Goal: Task Accomplishment & Management: Manage account settings

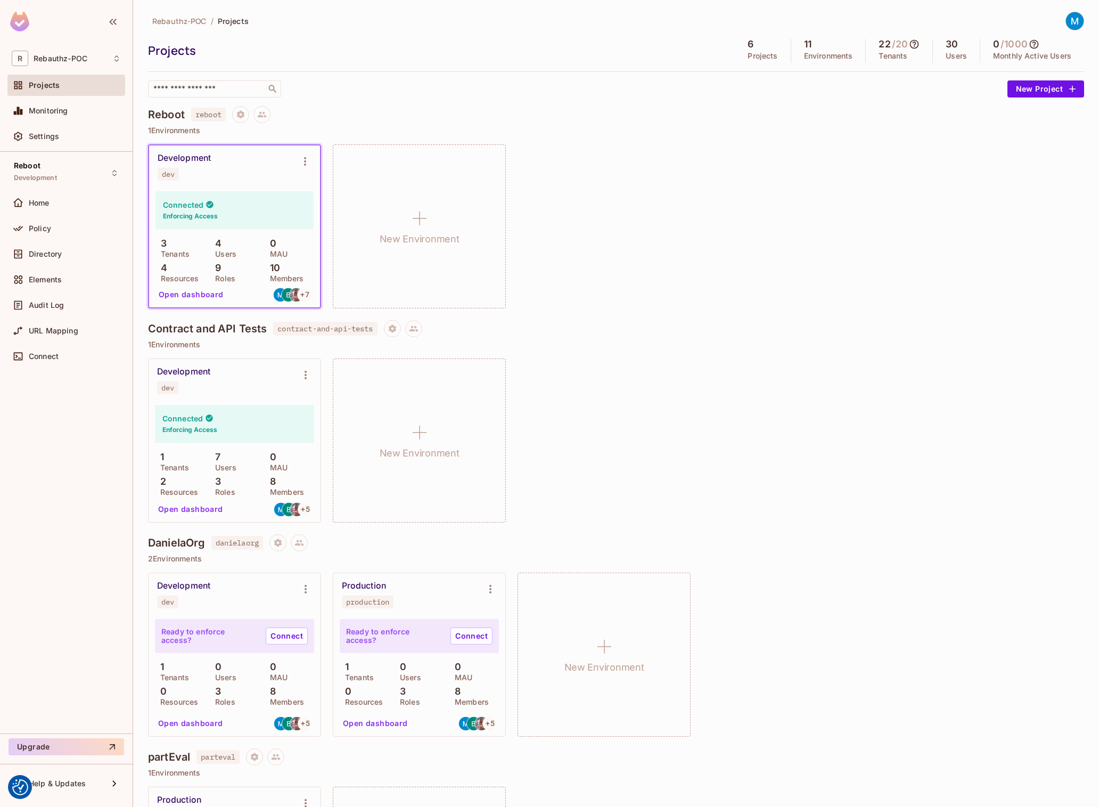
scroll to position [583, 0]
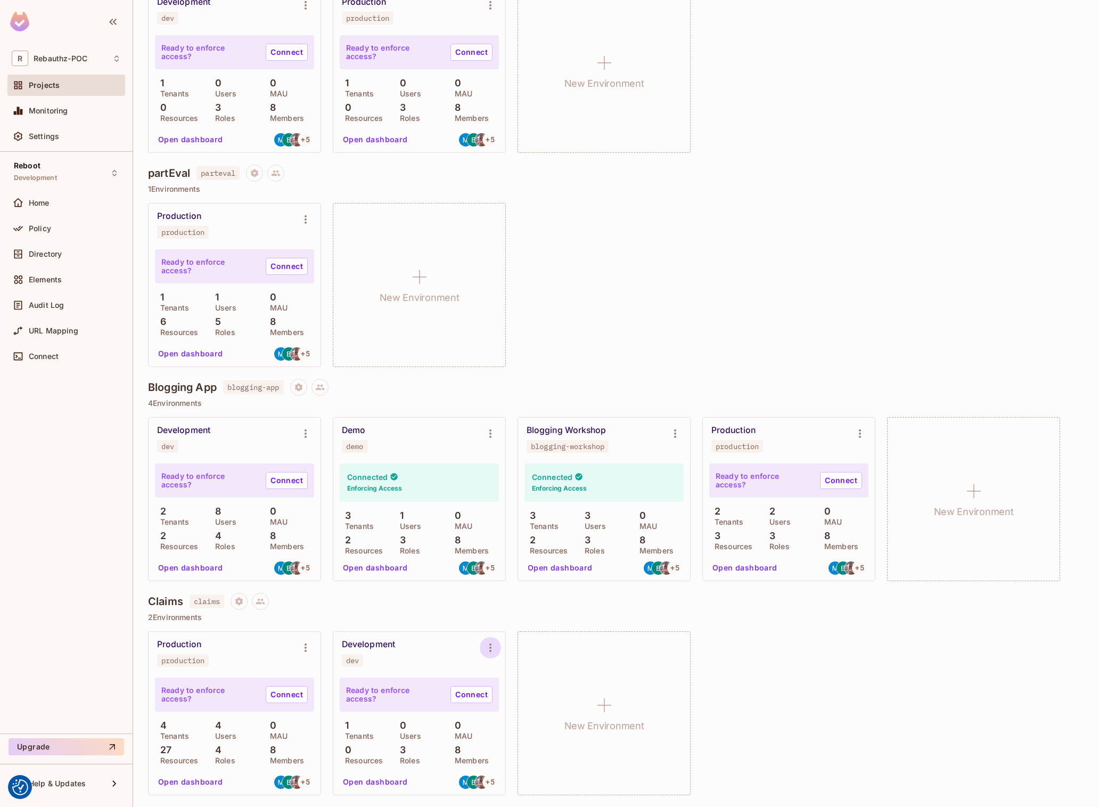
click at [490, 647] on icon "Environment settings" at bounding box center [490, 647] width 2 height 9
click at [558, 761] on div "Delete Environment" at bounding box center [555, 761] width 70 height 11
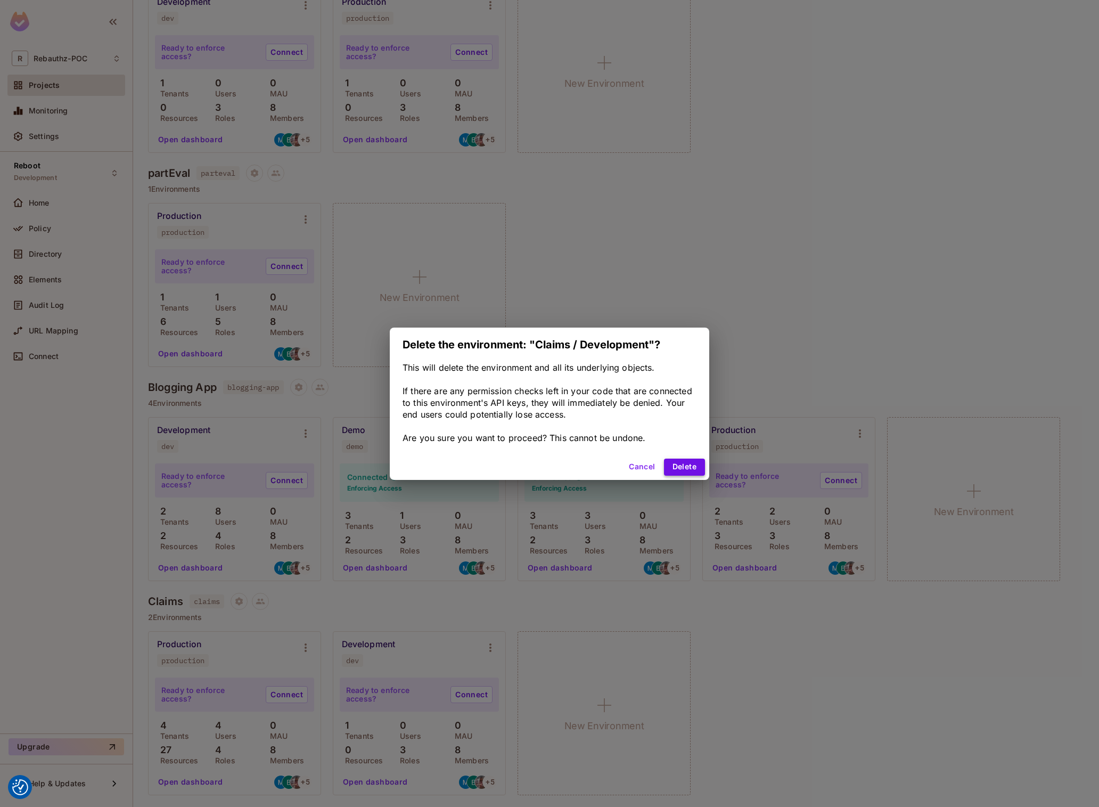
click at [679, 468] on button "Delete" at bounding box center [684, 466] width 41 height 17
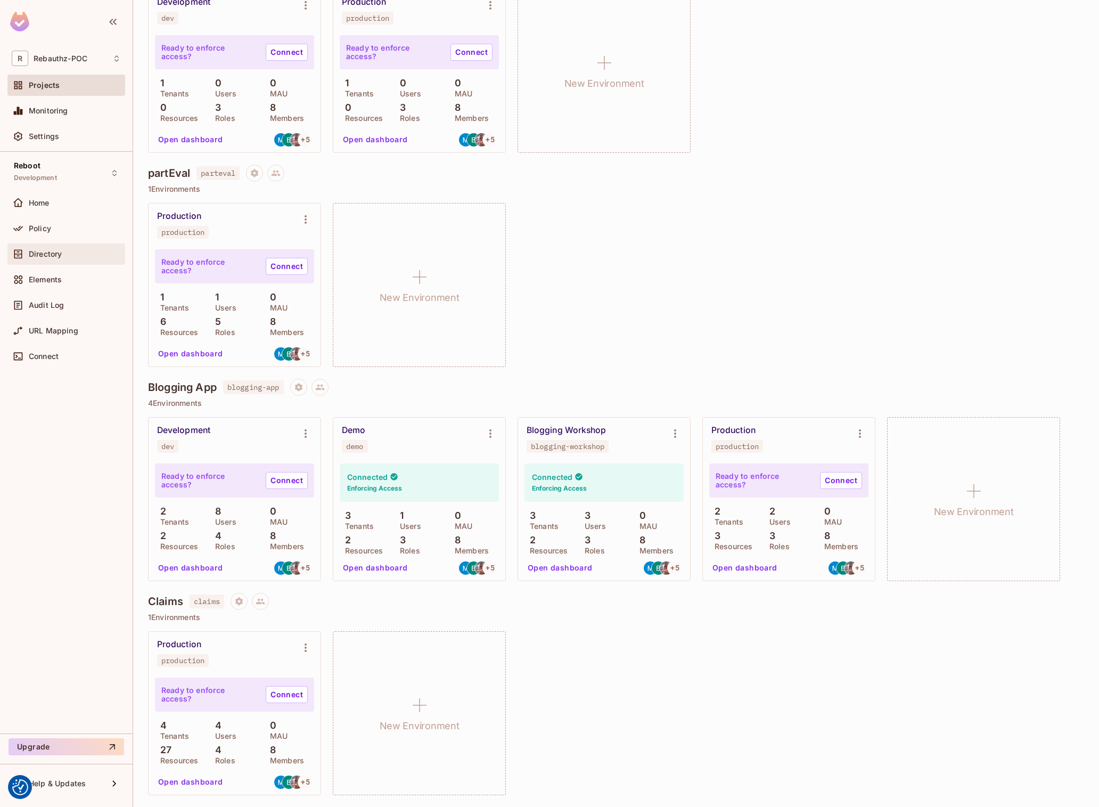
click at [49, 255] on span "Directory" at bounding box center [45, 254] width 33 height 9
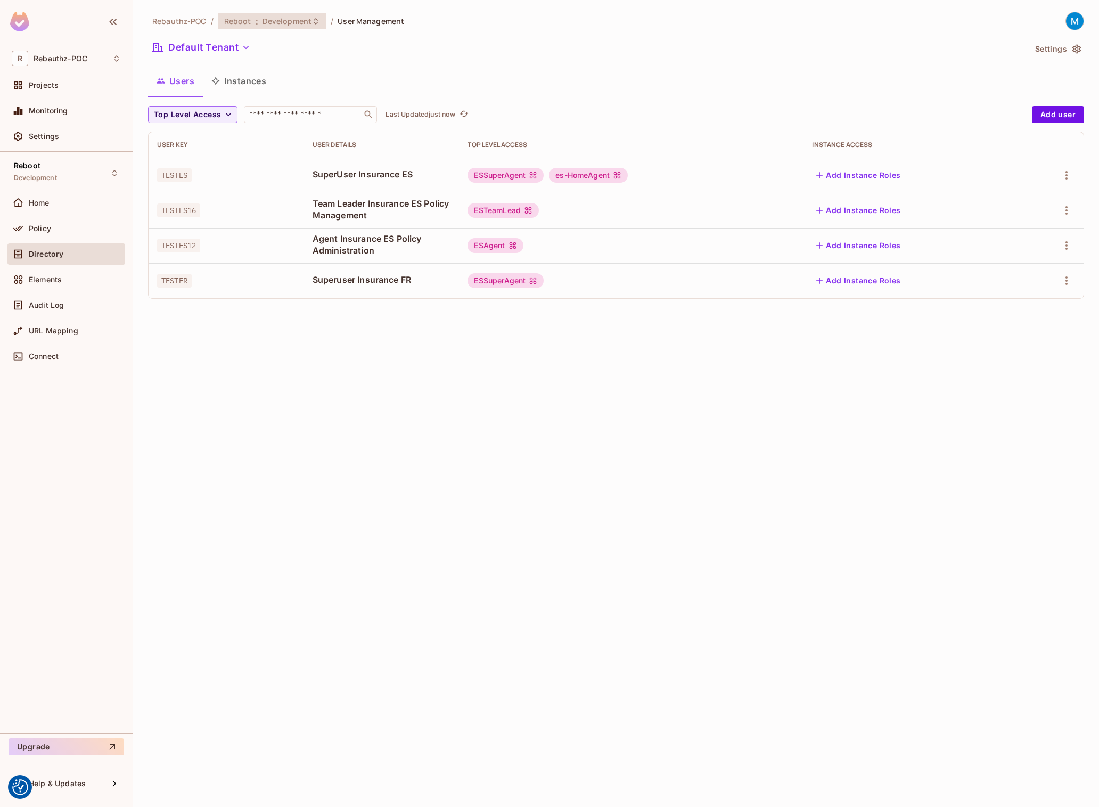
click at [311, 20] on icon at bounding box center [315, 21] width 9 height 9
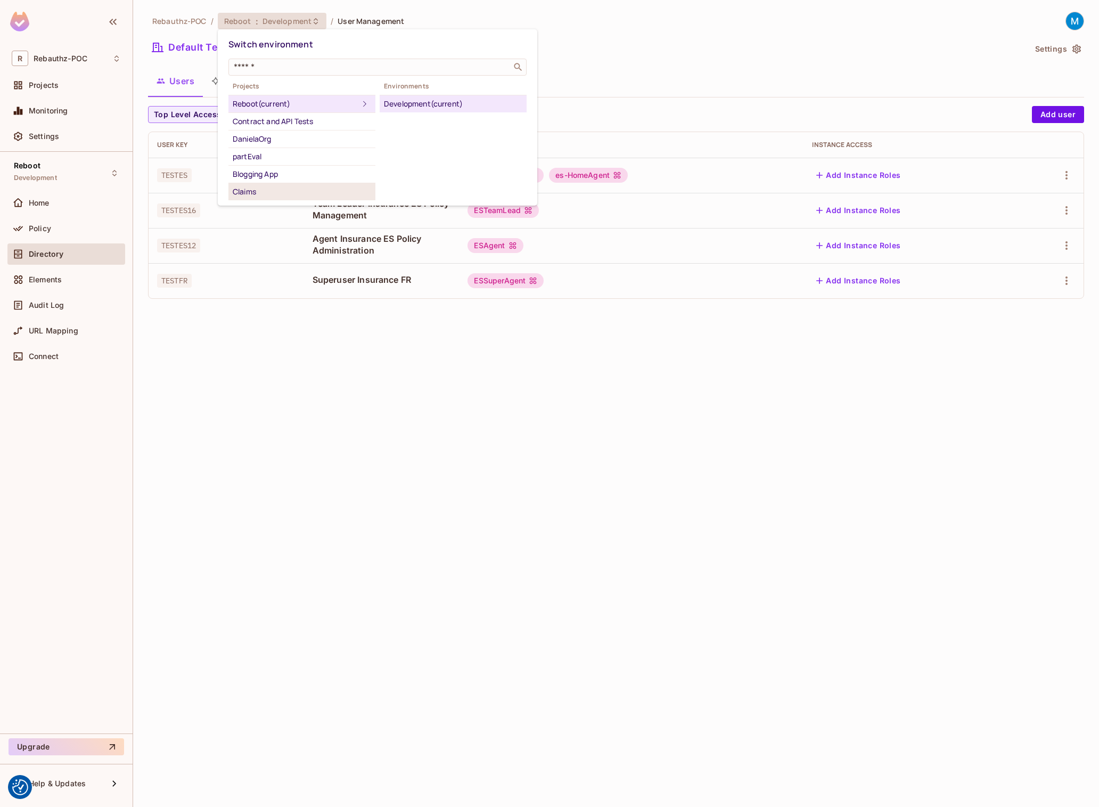
click at [261, 188] on div "Claims" at bounding box center [302, 191] width 138 height 13
click at [417, 105] on div "Production" at bounding box center [453, 103] width 138 height 13
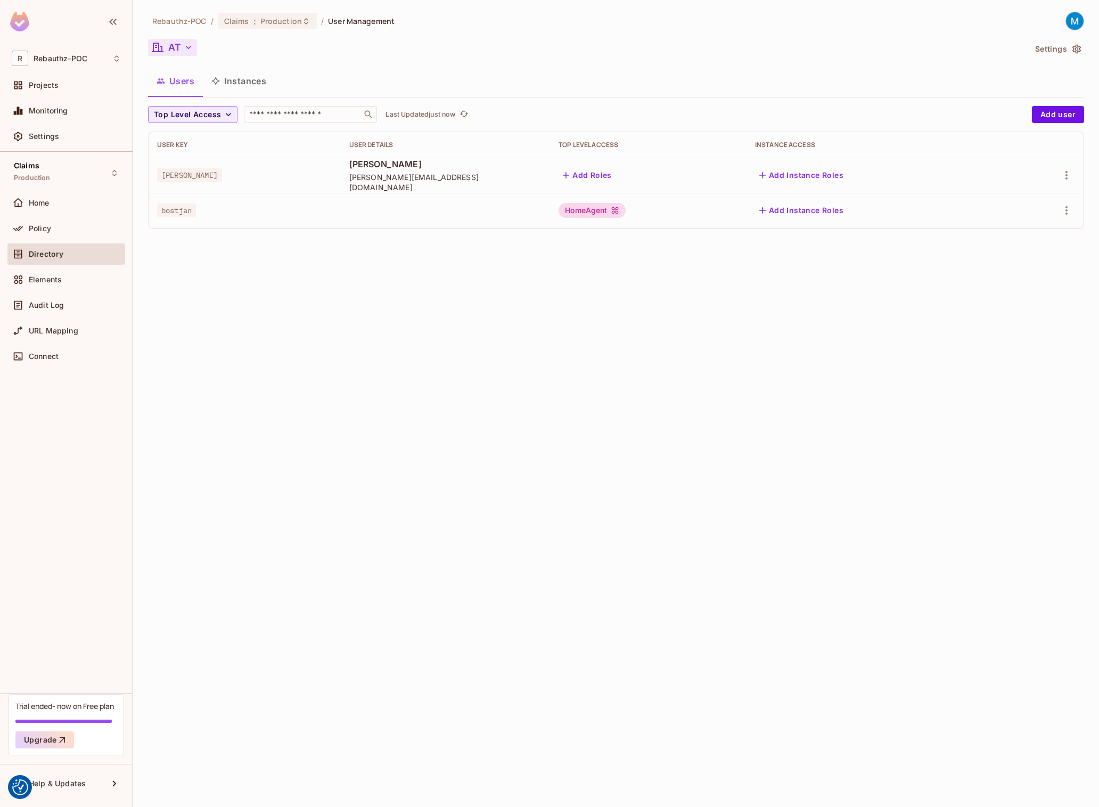
click at [185, 48] on icon "button" at bounding box center [188, 47] width 11 height 11
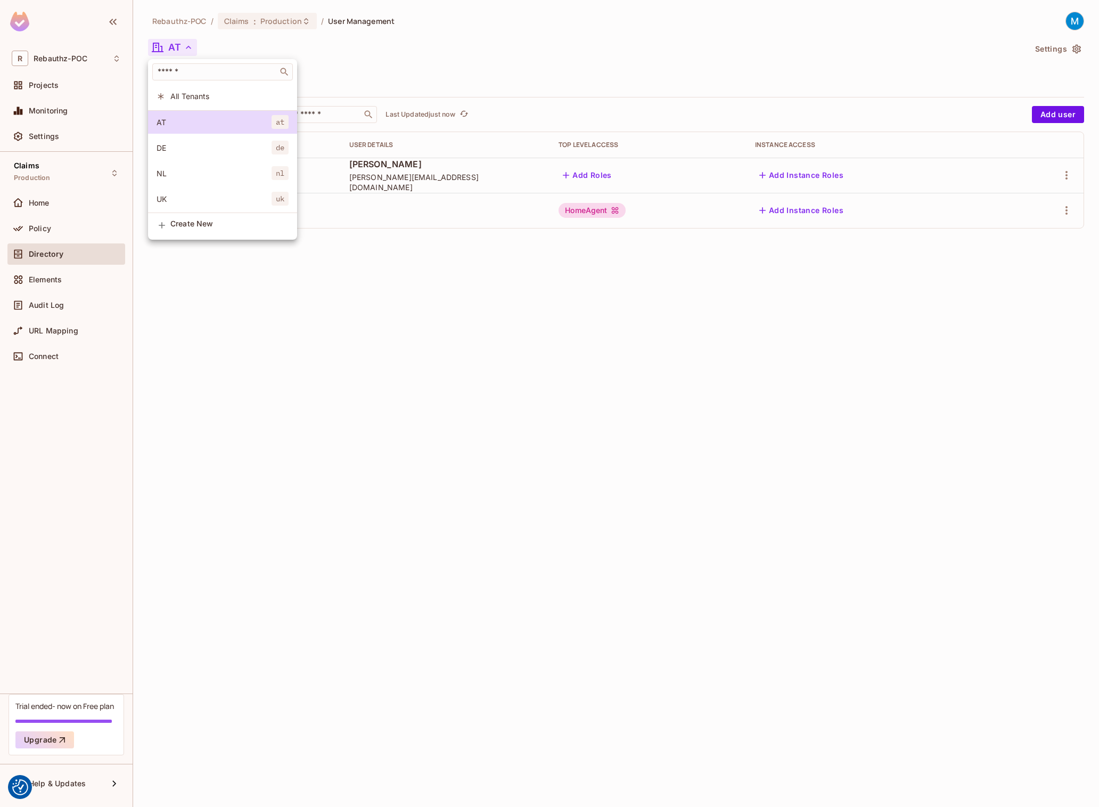
click at [782, 73] on div at bounding box center [549, 403] width 1099 height 807
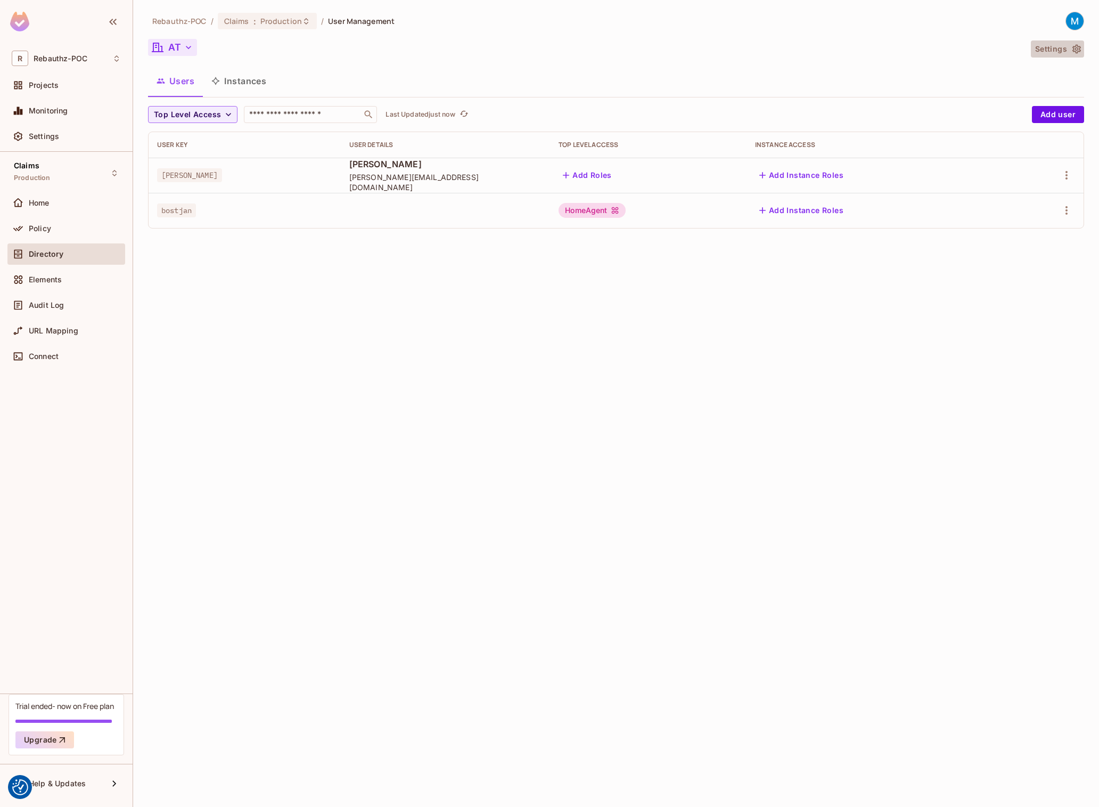
click at [1067, 50] on button "Settings" at bounding box center [1057, 48] width 53 height 17
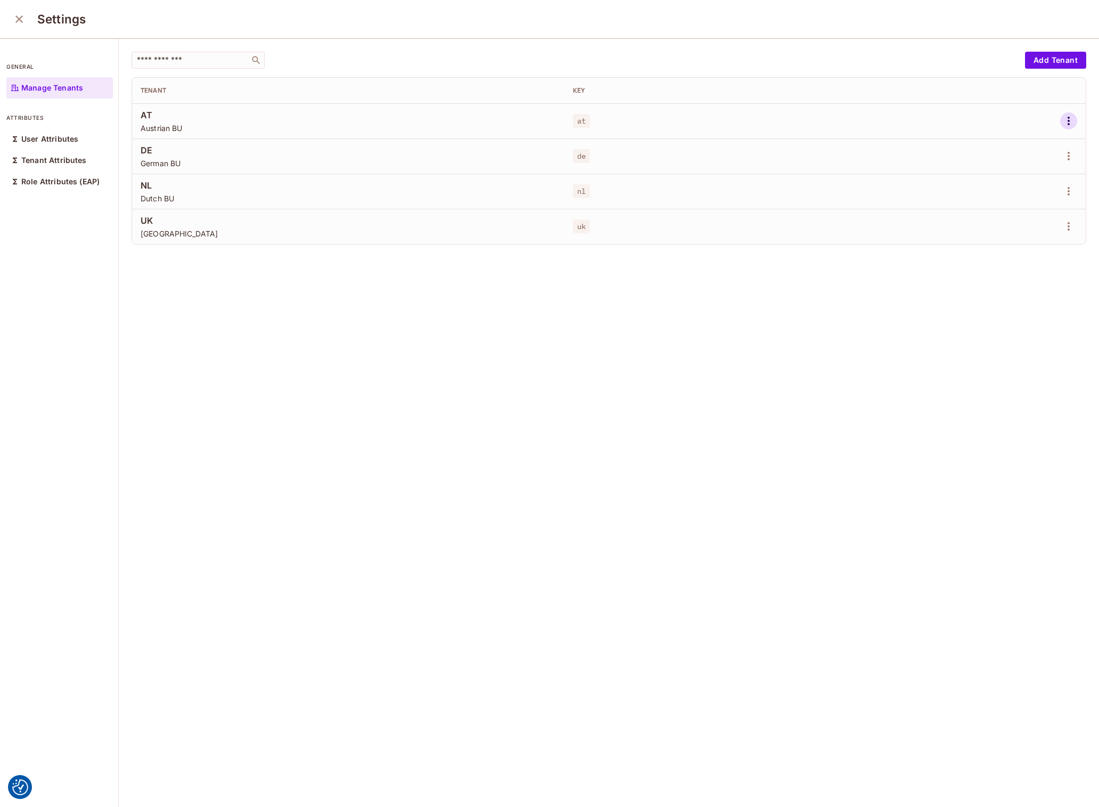
click at [1069, 118] on icon "button" at bounding box center [1068, 121] width 2 height 9
click at [1024, 197] on div "Delete Tenant" at bounding box center [1030, 192] width 50 height 11
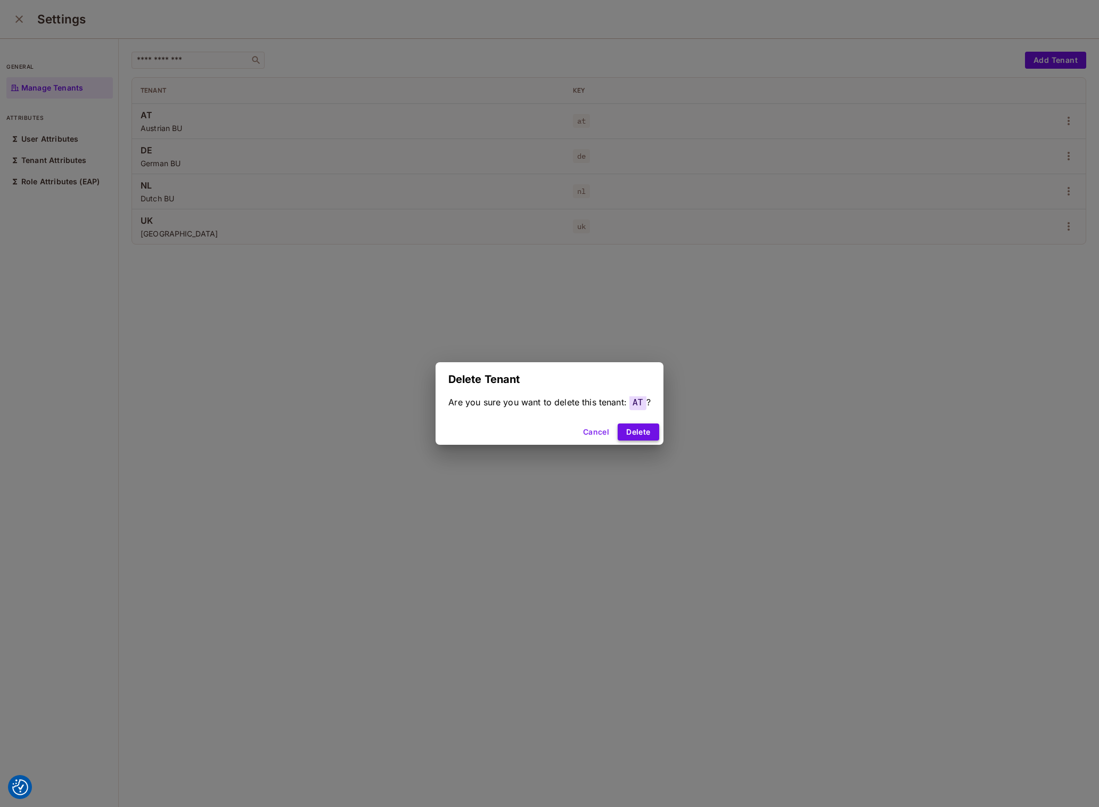
click at [647, 430] on button "Delete" at bounding box center [638, 431] width 41 height 17
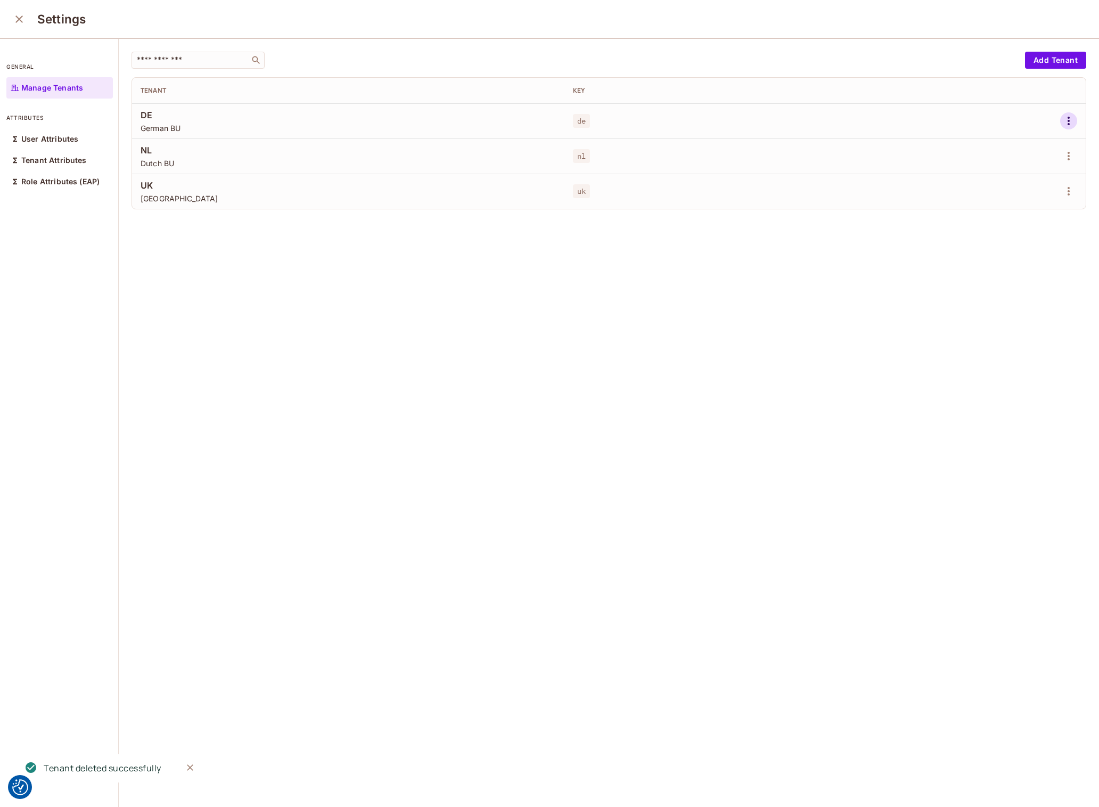
click at [1072, 124] on icon "button" at bounding box center [1068, 120] width 13 height 13
click at [1034, 192] on div "Delete Tenant" at bounding box center [1030, 192] width 50 height 11
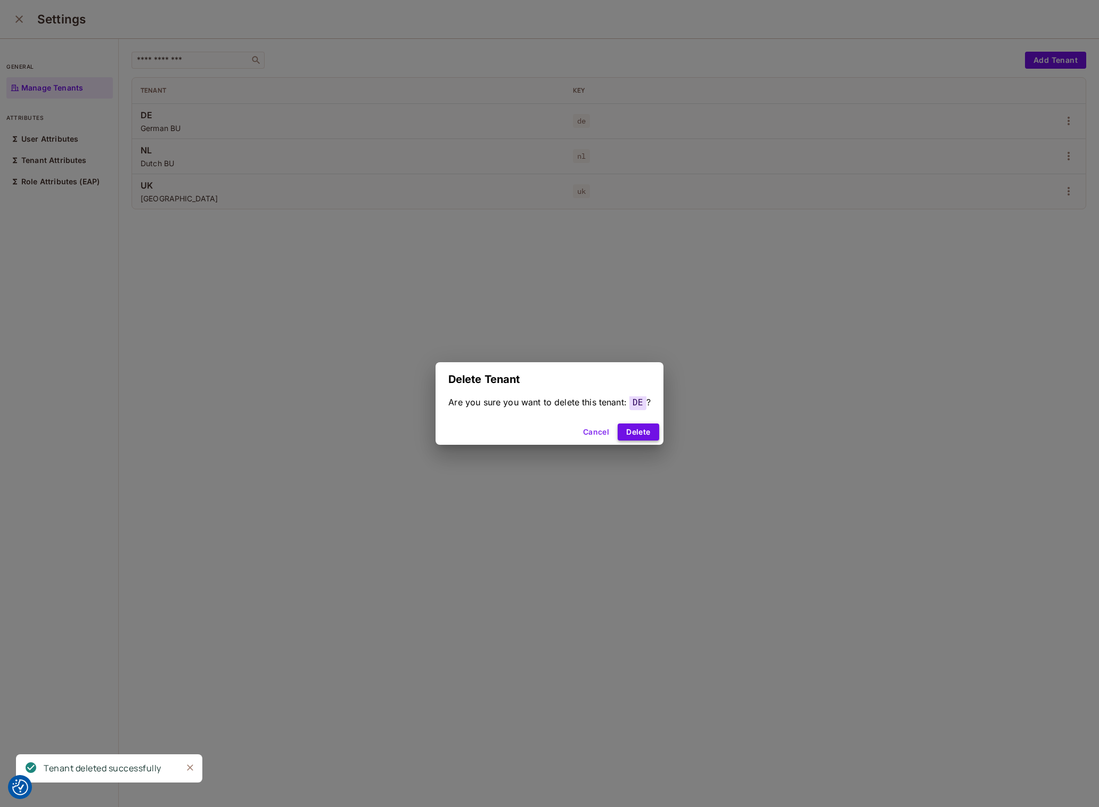
click at [646, 431] on button "Delete" at bounding box center [638, 431] width 41 height 17
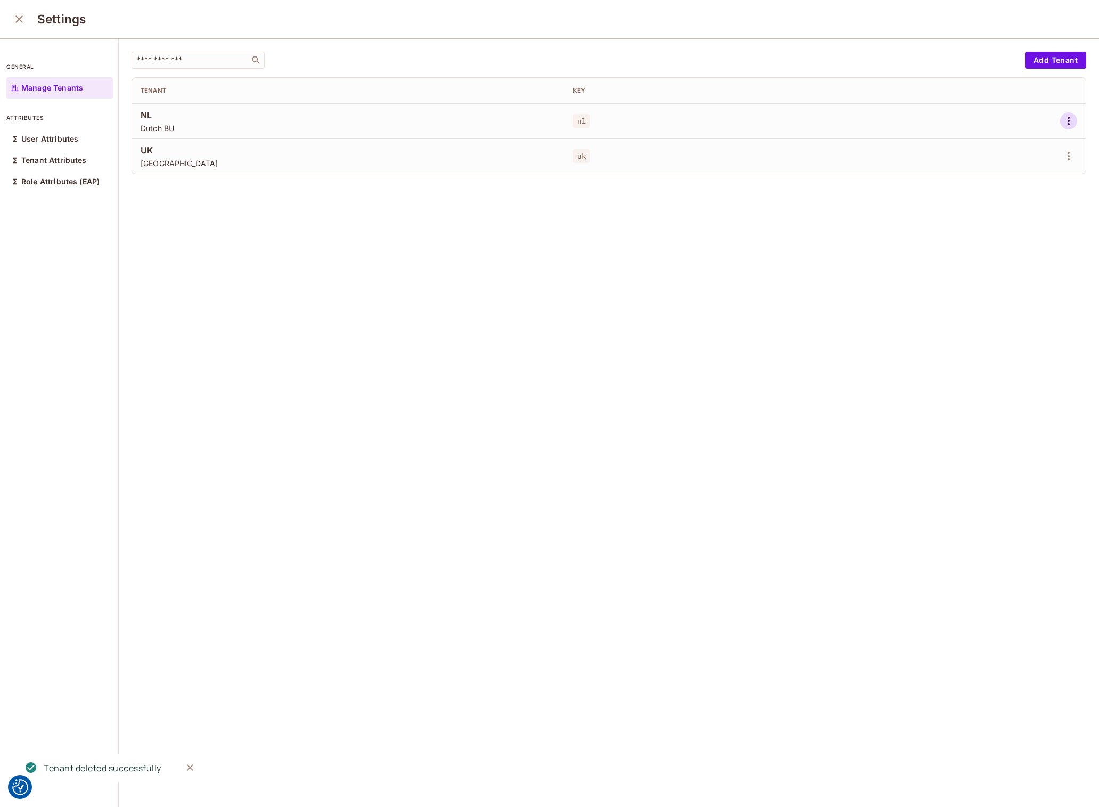
click at [1067, 122] on icon "button" at bounding box center [1068, 120] width 13 height 13
click at [914, 234] on div at bounding box center [549, 403] width 1099 height 807
click at [20, 25] on icon "close" at bounding box center [19, 19] width 13 height 13
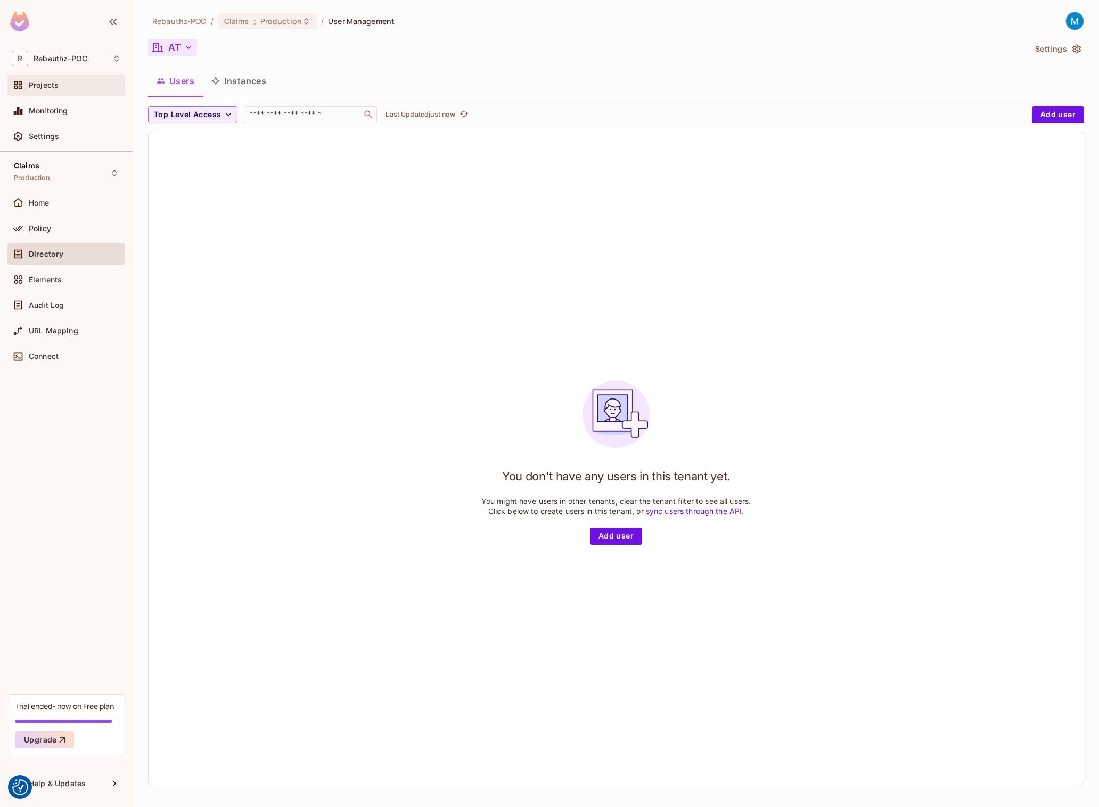
click at [47, 86] on span "Projects" at bounding box center [44, 85] width 30 height 9
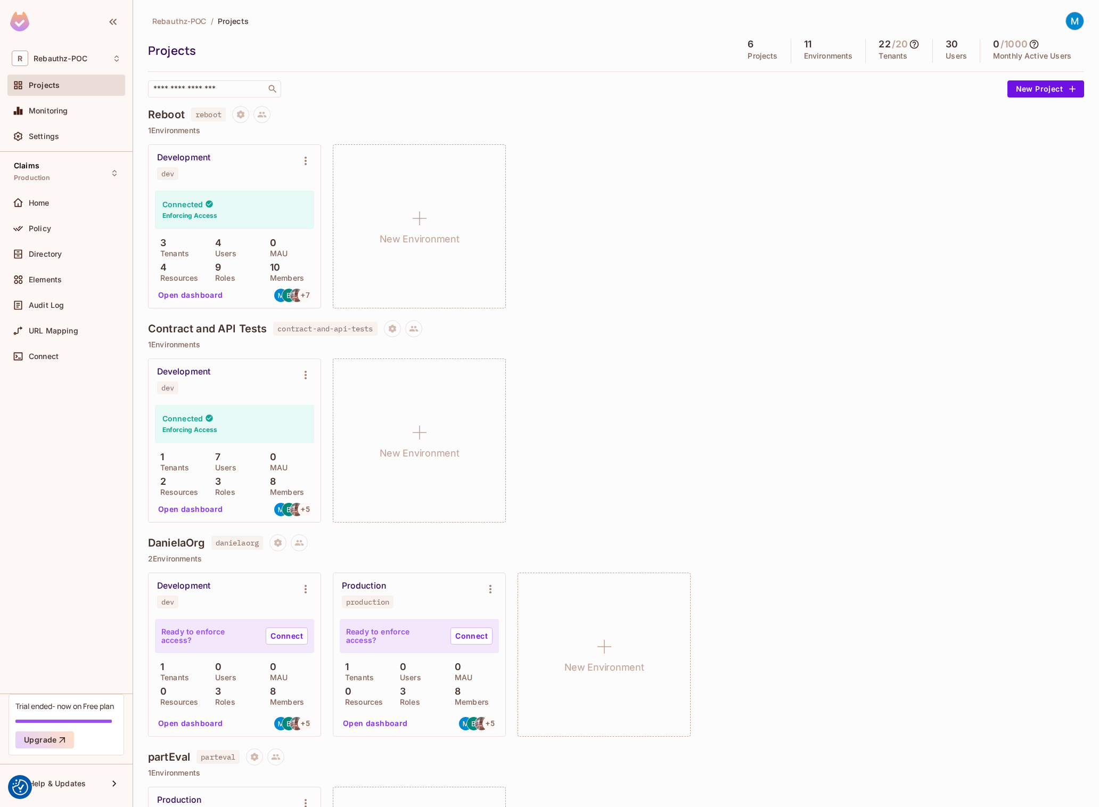
click at [916, 43] on icon at bounding box center [914, 44] width 9 height 9
click at [941, 94] on h4 "22" at bounding box center [934, 92] width 13 height 13
drag, startPoint x: 876, startPoint y: 96, endPoint x: 941, endPoint y: 96, distance: 65.5
click at [941, 96] on div "[DATE] Sep 22 This Month" at bounding box center [914, 94] width 88 height 36
click at [950, 96] on div "22 This Month" at bounding box center [934, 97] width 47 height 30
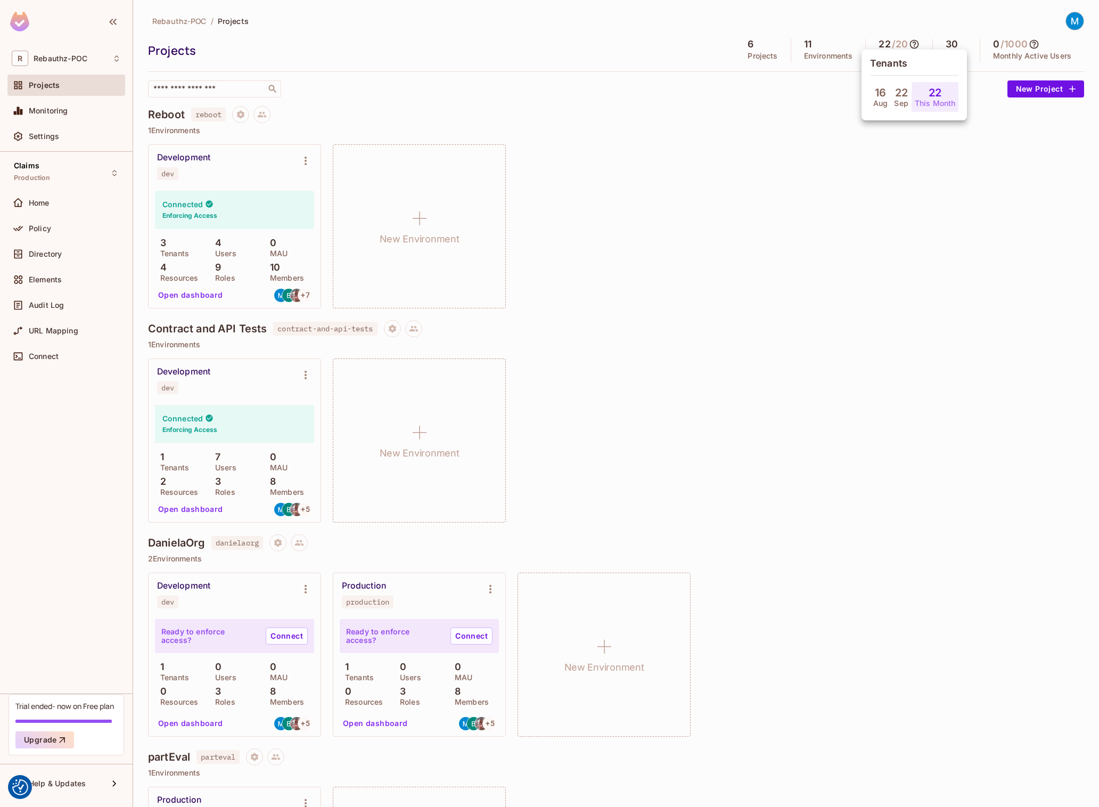
click at [914, 29] on div at bounding box center [549, 403] width 1099 height 807
click at [915, 47] on icon at bounding box center [914, 44] width 11 height 11
click at [915, 47] on div at bounding box center [549, 403] width 1099 height 807
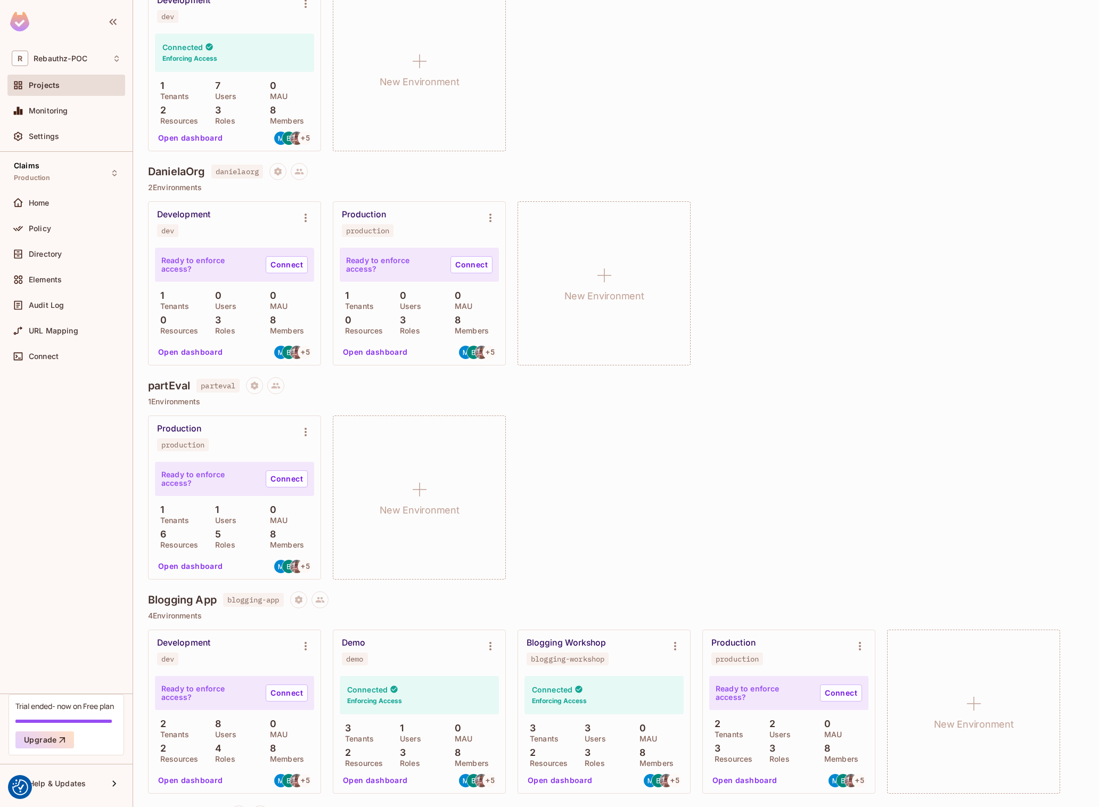
scroll to position [386, 0]
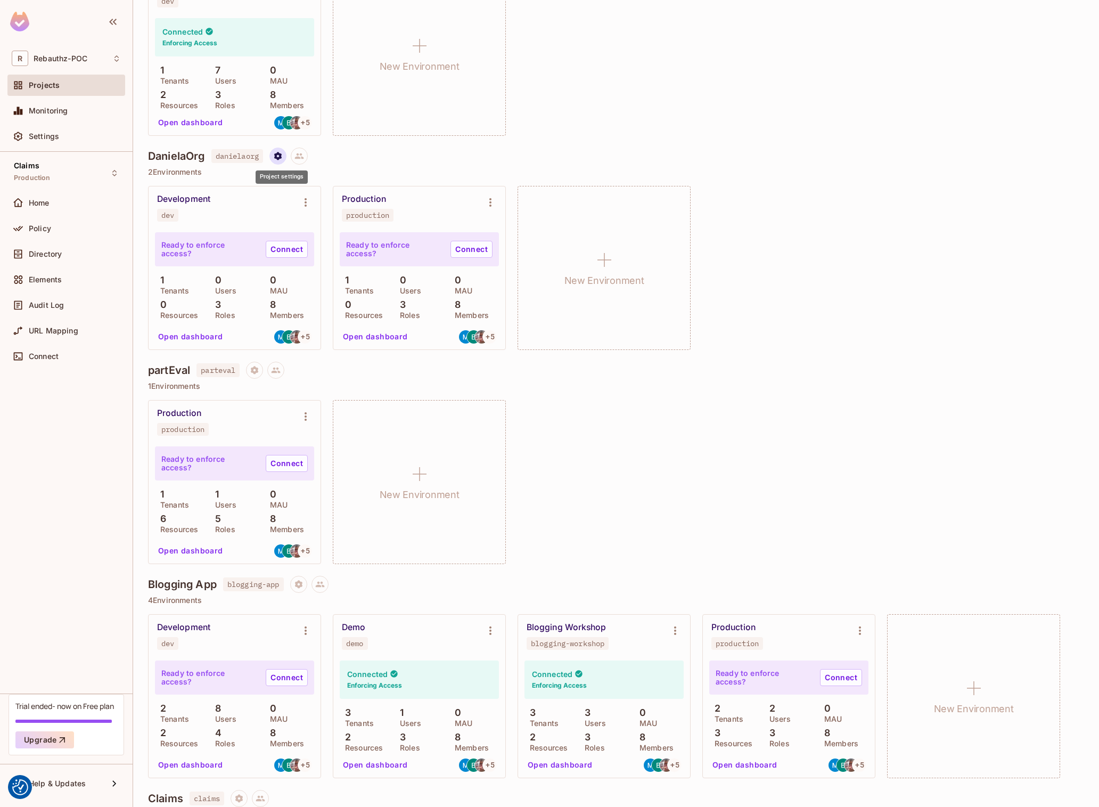
click at [282, 157] on icon "Project settings" at bounding box center [277, 156] width 7 height 8
click at [339, 220] on div "Delete Project" at bounding box center [336, 220] width 51 height 11
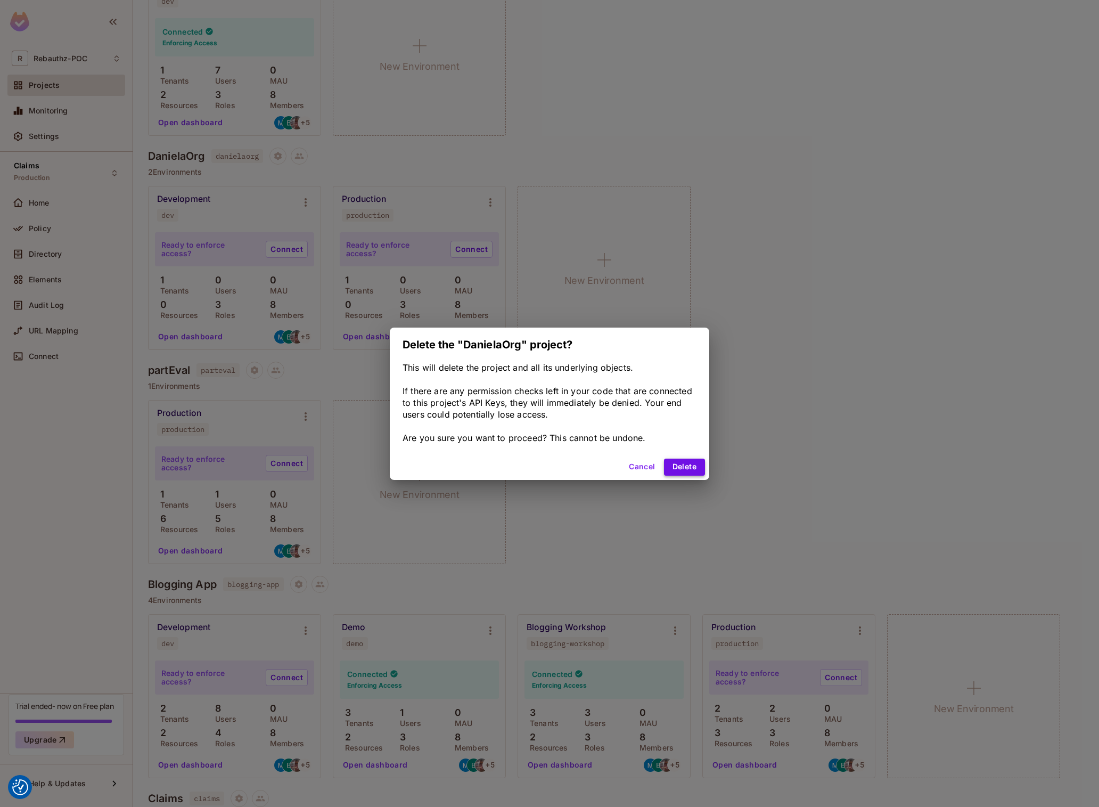
click at [688, 464] on button "Delete" at bounding box center [684, 466] width 41 height 17
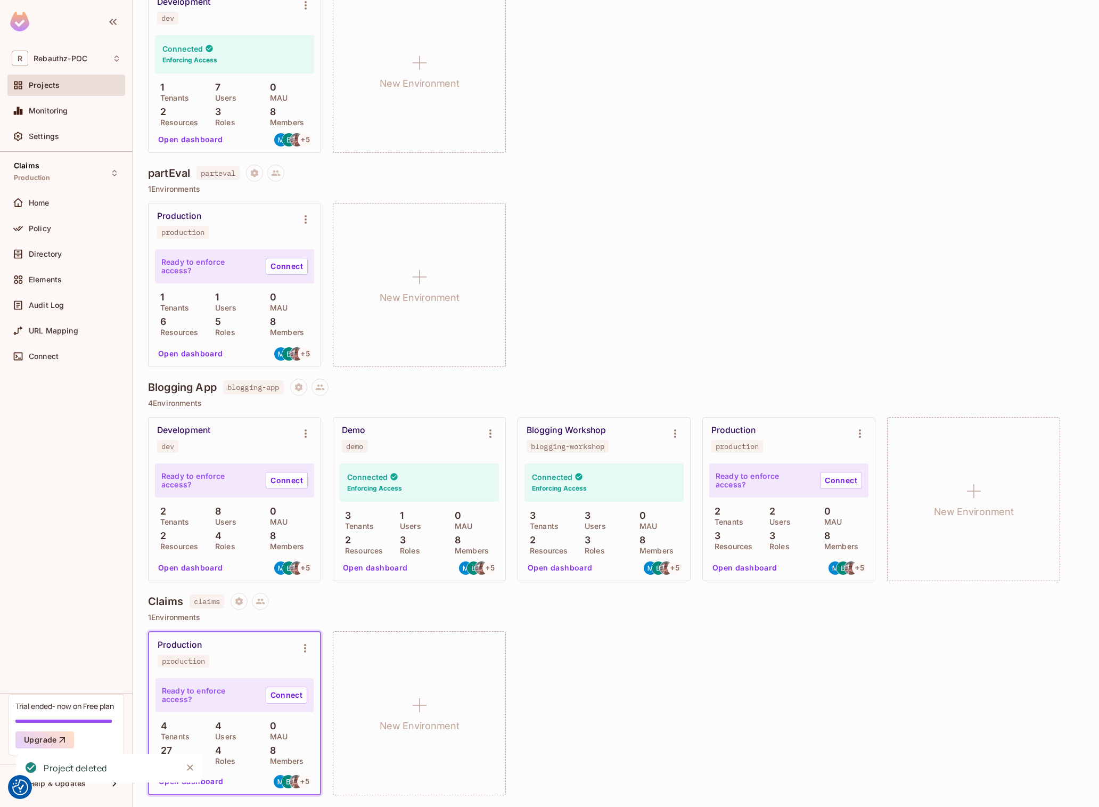
scroll to position [369, 0]
click at [806, 655] on div "Production production Ready to enforce access? Connect 4 Tenants 4 Users 0 MAU …" at bounding box center [616, 713] width 936 height 164
click at [668, 646] on div "Production production Ready to enforce access? Connect 4 Tenants 4 Users 0 MAU …" at bounding box center [616, 713] width 936 height 164
